Goal: Information Seeking & Learning: Check status

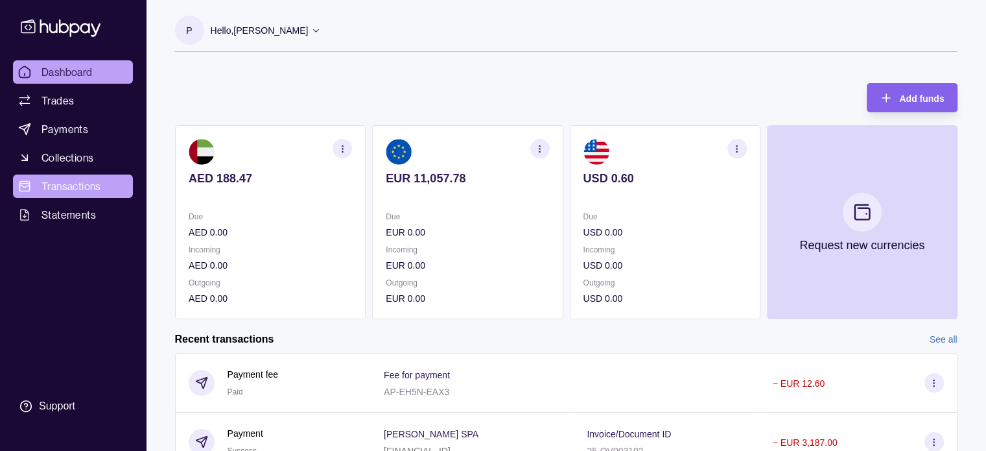
click at [62, 186] on span "Transactions" at bounding box center [72, 186] width 60 height 16
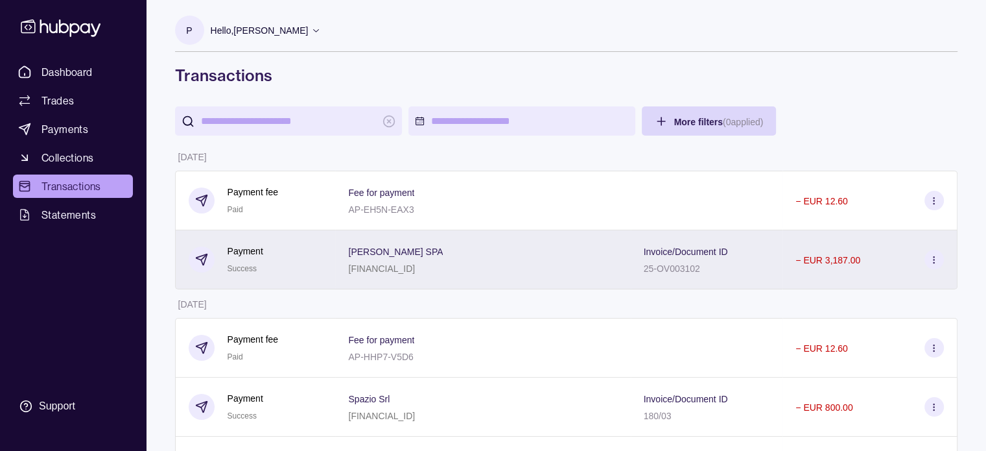
click at [363, 257] on p "[PERSON_NAME] SPA" at bounding box center [395, 251] width 95 height 10
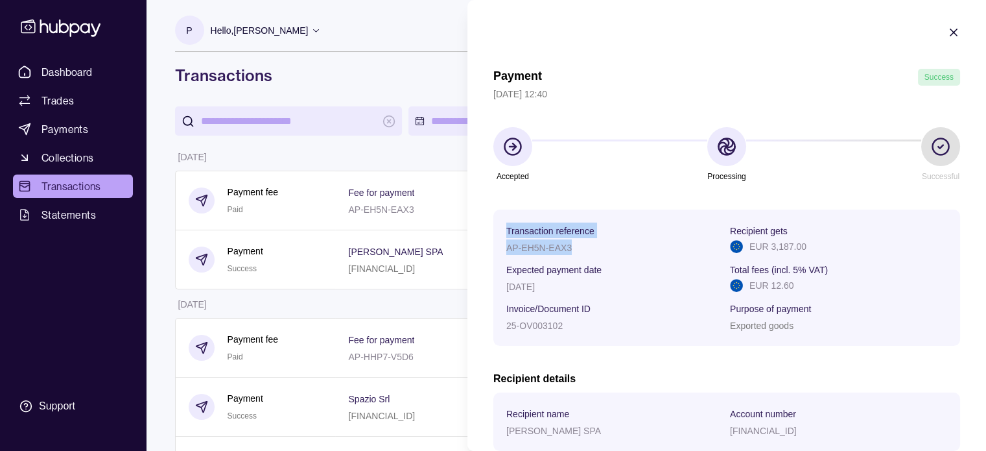
drag, startPoint x: 507, startPoint y: 232, endPoint x: 573, endPoint y: 249, distance: 69.1
click at [573, 249] on div "Transaction reference AP-EH5N-EAX3" at bounding box center [615, 238] width 217 height 32
copy div "Transaction reference AP-EH5N-EAX3"
click at [933, 36] on section "Payment Success [DATE] 12:40 Accepted Processing Successful Transaction referen…" at bounding box center [727, 339] width 519 height 678
click at [947, 33] on icon "button" at bounding box center [953, 32] width 13 height 13
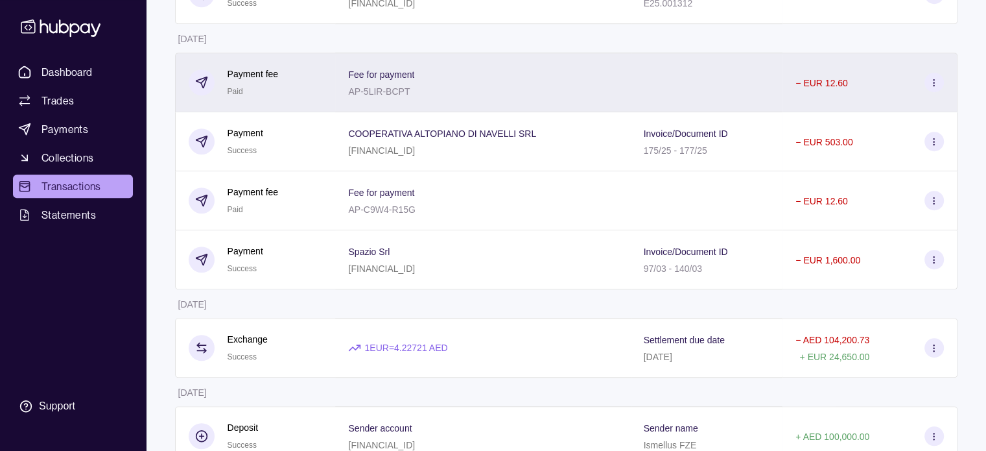
scroll to position [908, 0]
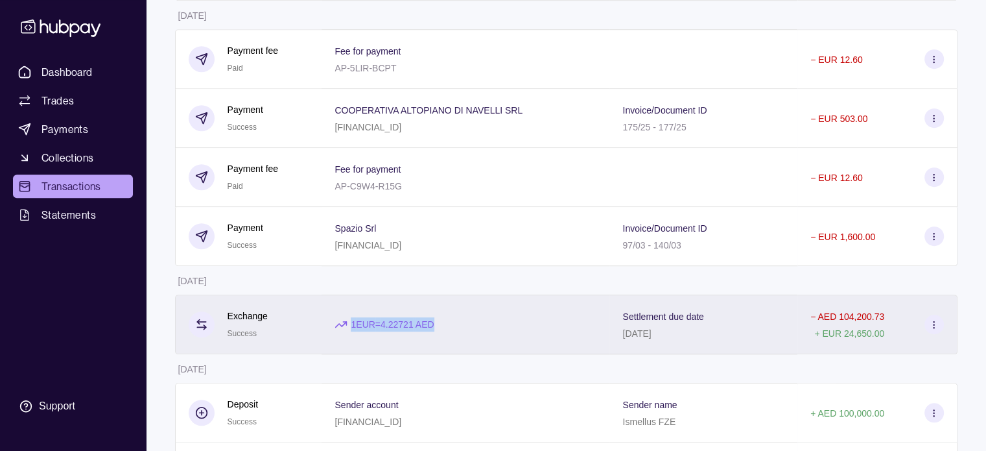
drag, startPoint x: 451, startPoint y: 329, endPoint x: 352, endPoint y: 330, distance: 99.2
click at [352, 330] on div "1 EUR = 4.22721 AED" at bounding box center [466, 324] width 262 height 14
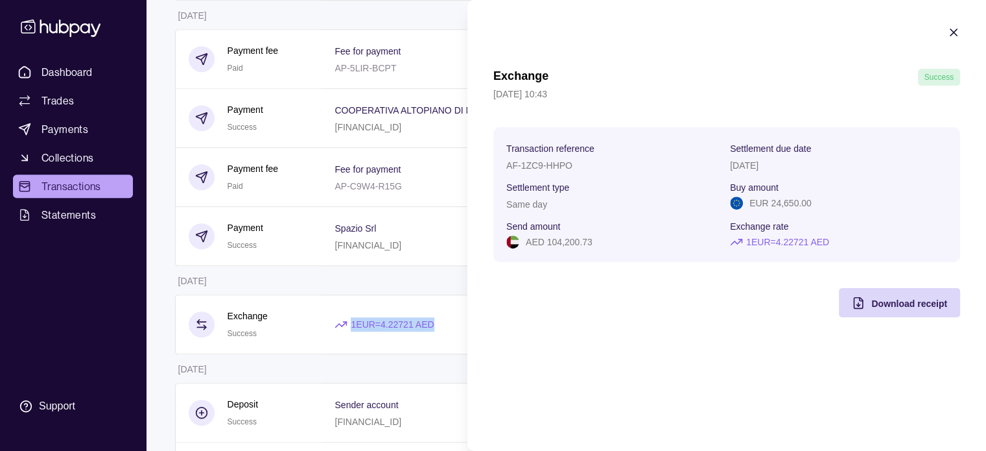
copy p "1 EUR = 4.22721 AED"
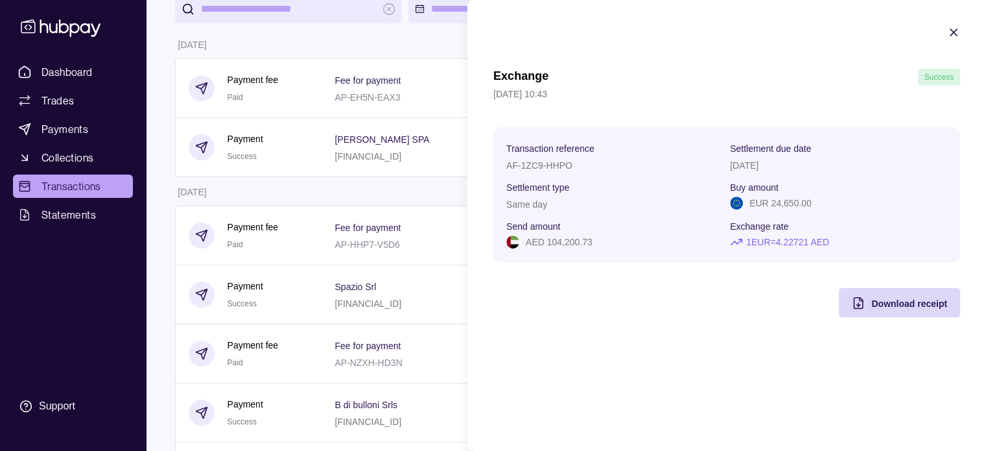
scroll to position [0, 0]
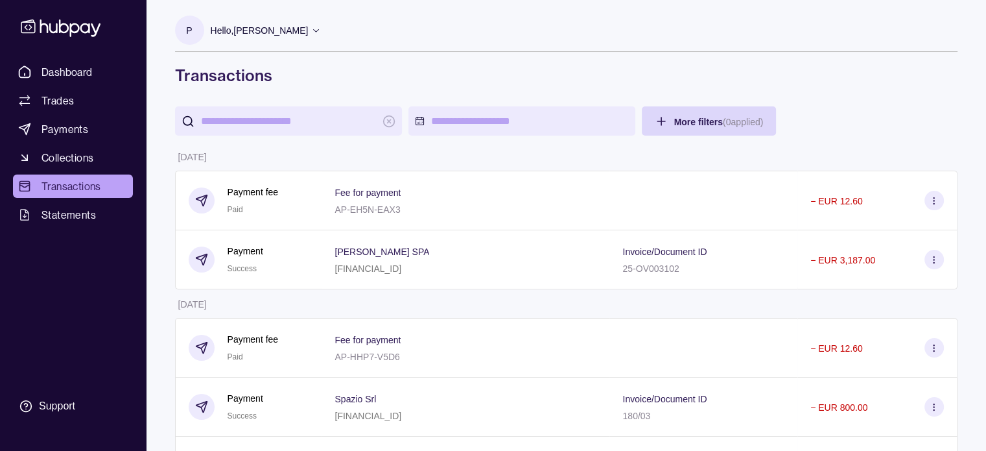
click at [311, 34] on icon at bounding box center [316, 30] width 10 height 10
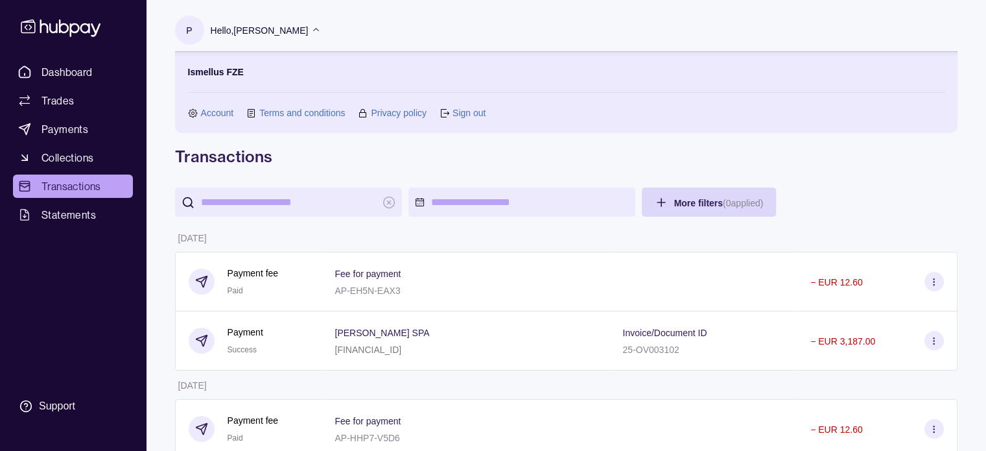
click at [479, 114] on link "Sign out" at bounding box center [469, 113] width 33 height 14
